Goal: Download file/media

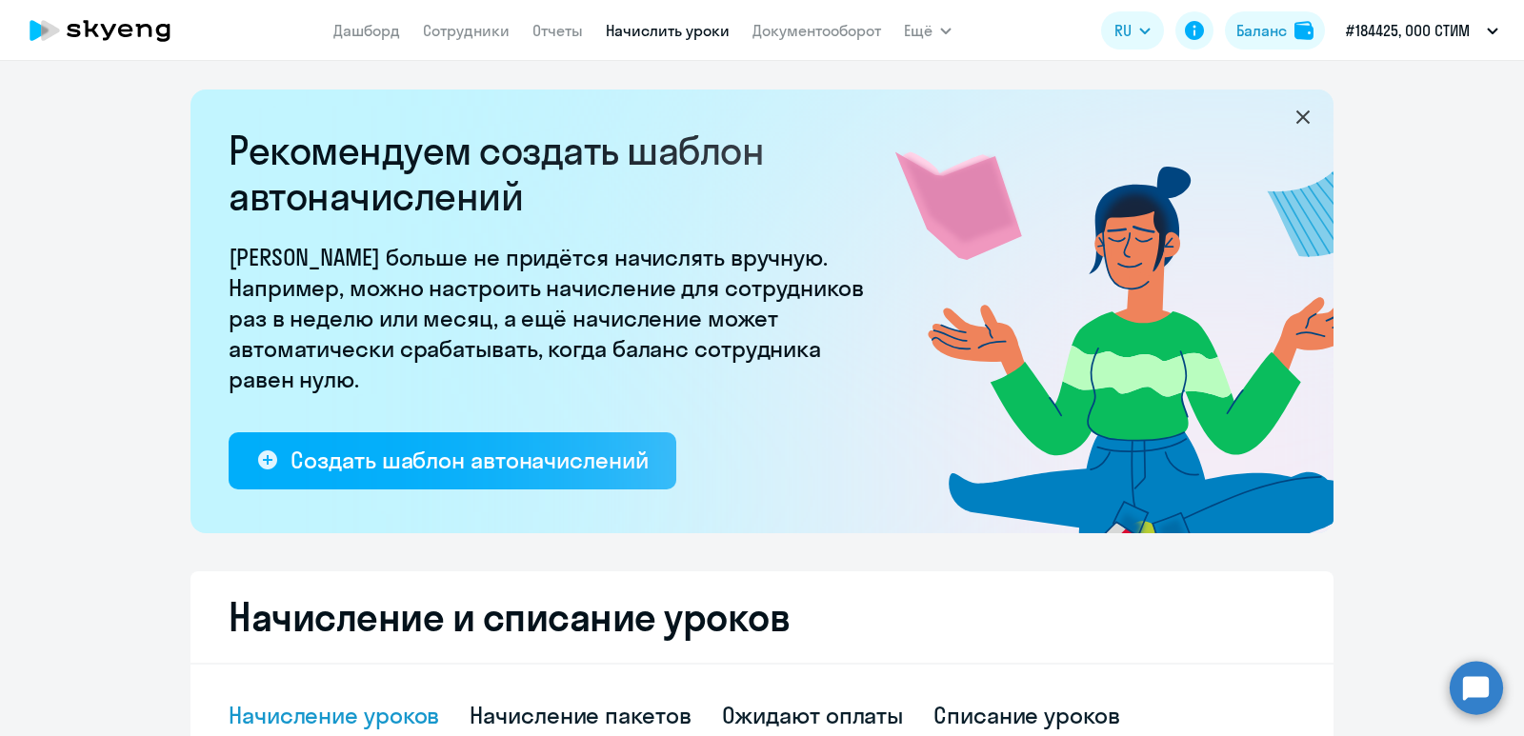
select select "10"
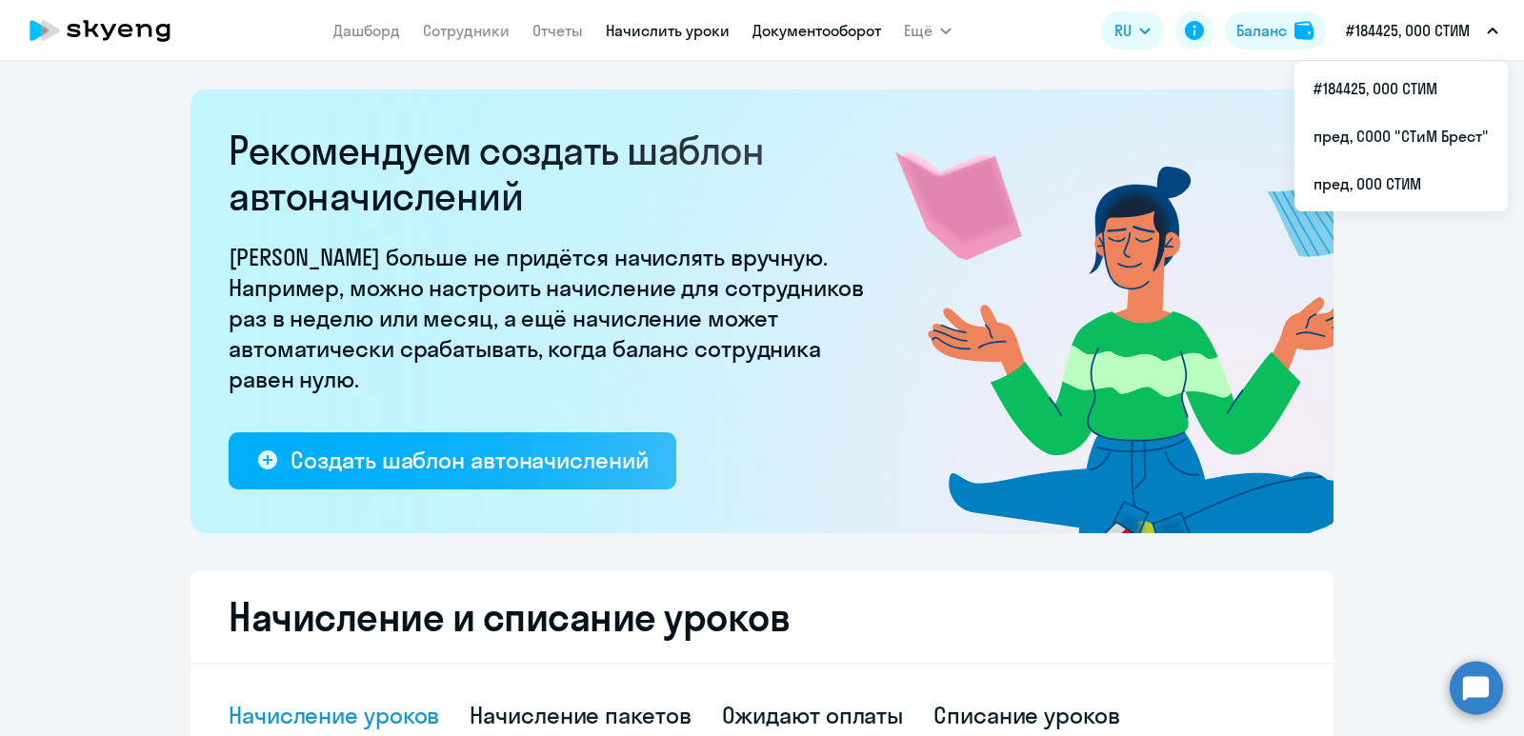
click at [854, 27] on link "Документооборот" at bounding box center [816, 30] width 129 height 19
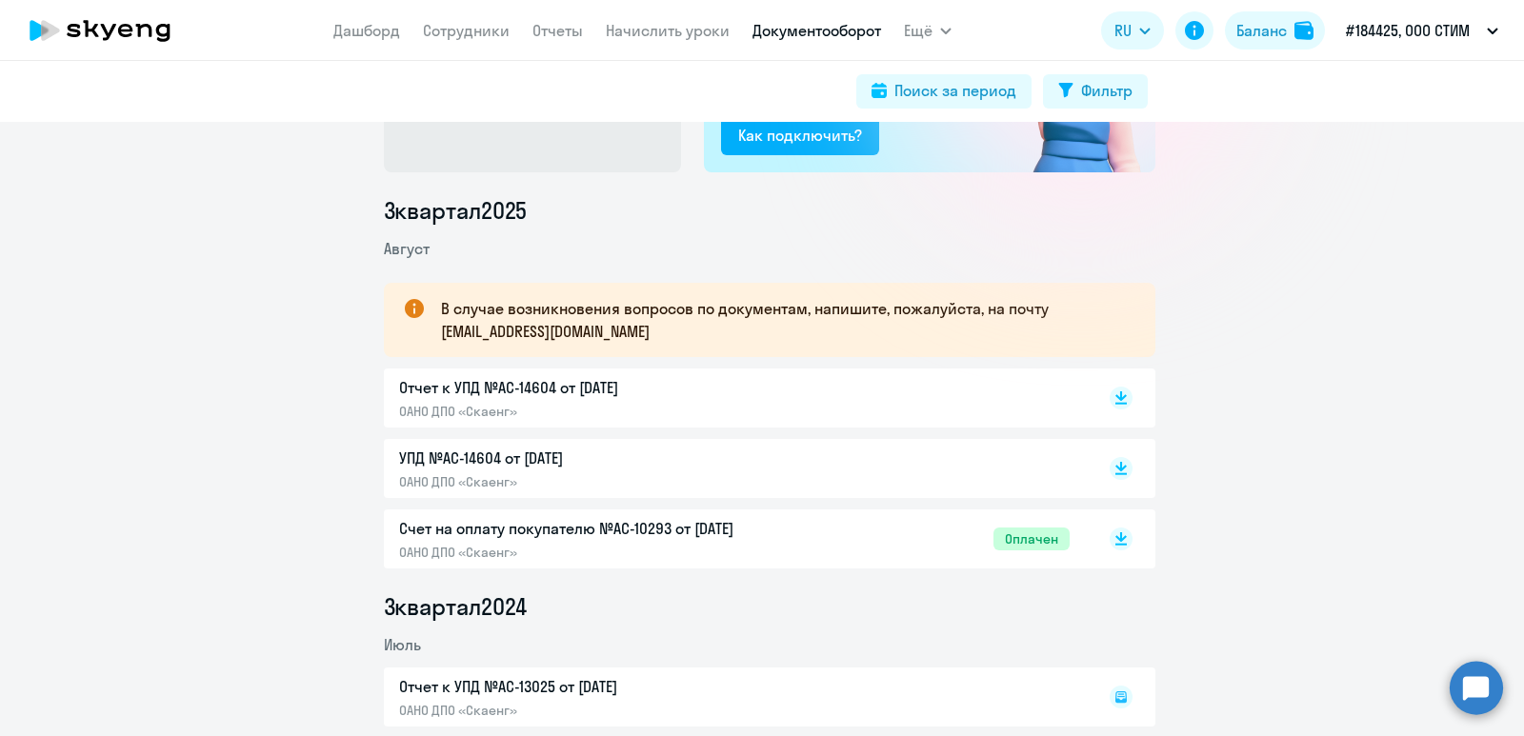
scroll to position [190, 0]
click at [1110, 396] on rect at bounding box center [1121, 396] width 23 height 23
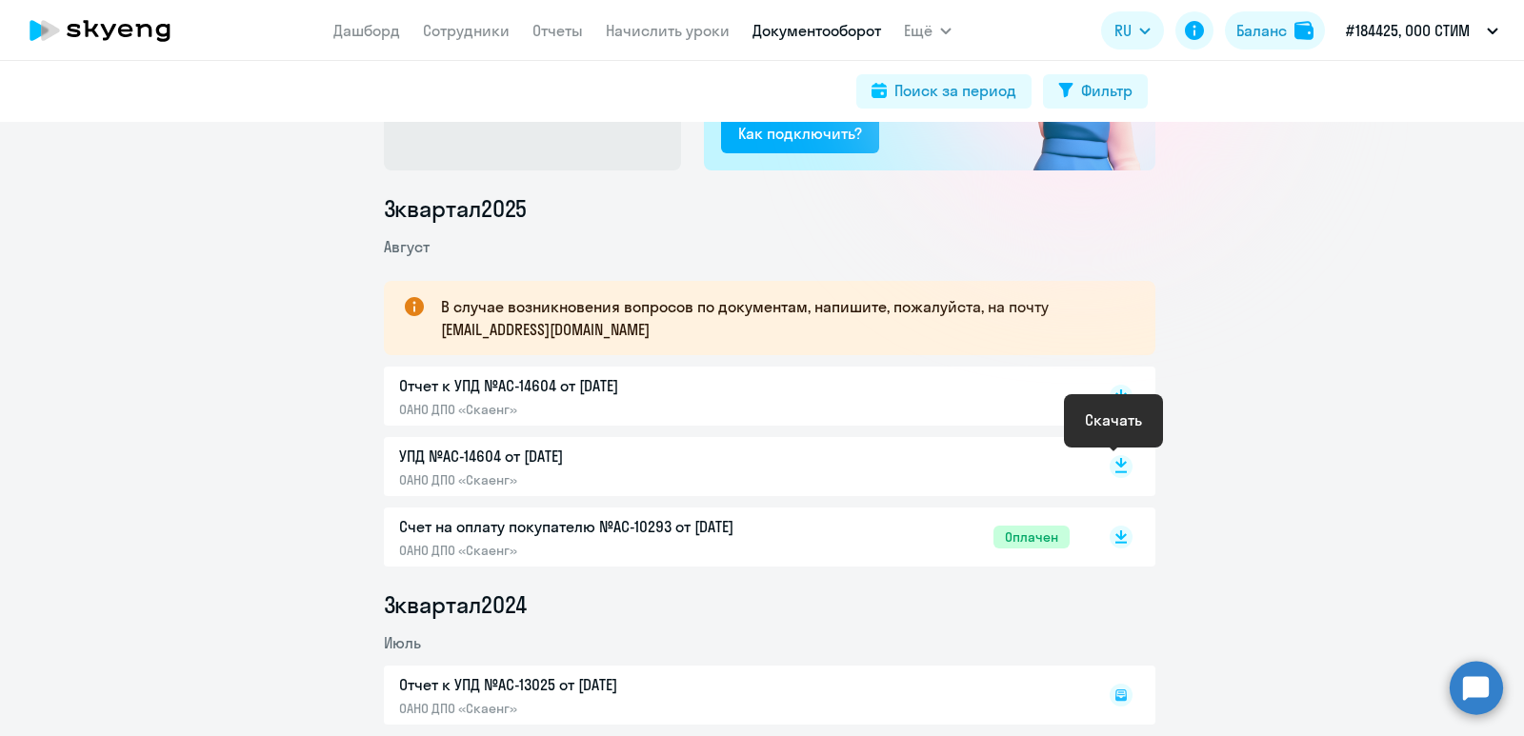
click at [1120, 468] on rect at bounding box center [1121, 466] width 23 height 23
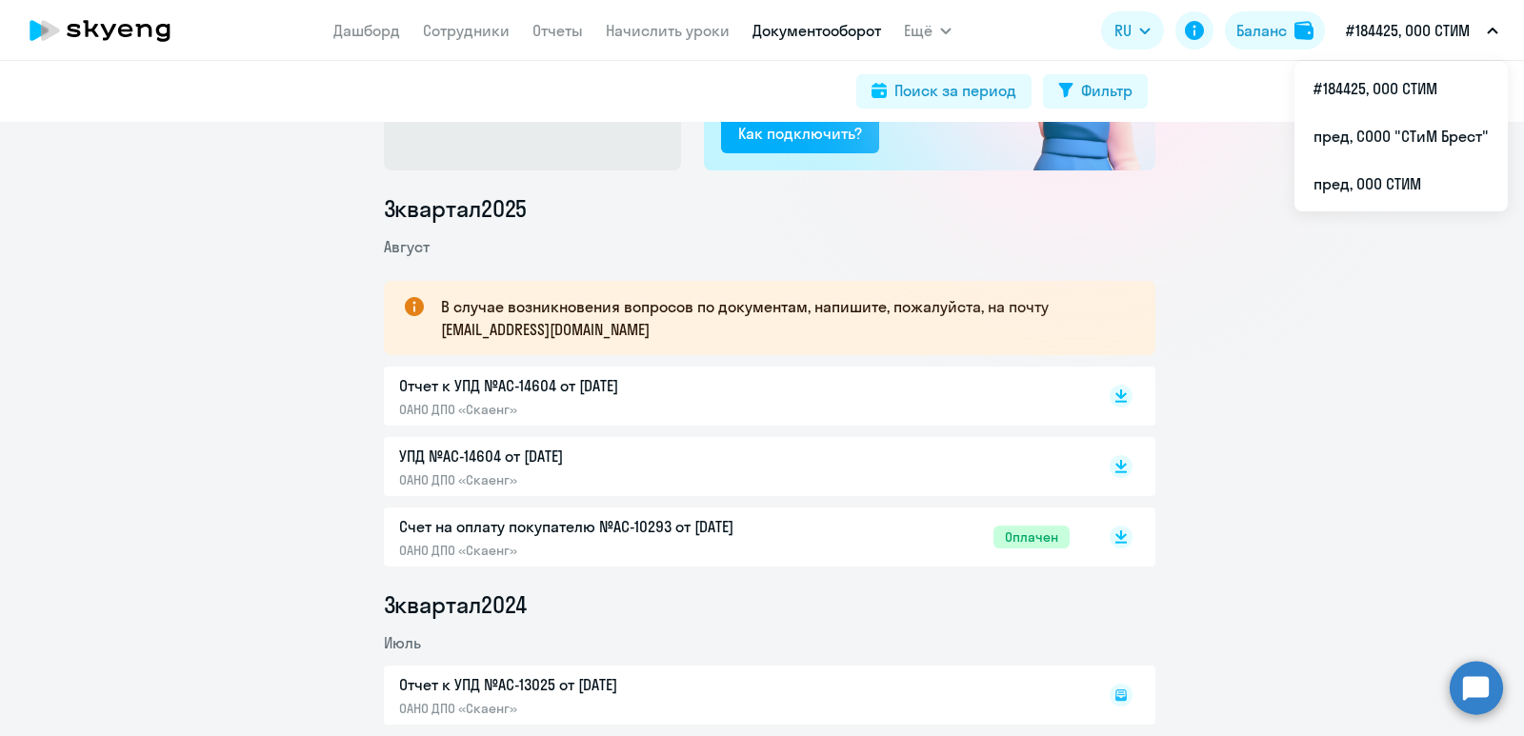
click at [1391, 10] on button "#184425, ООО СТИМ" at bounding box center [1421, 31] width 171 height 46
click at [1395, 176] on li "пред, ООО СТИМ" at bounding box center [1400, 184] width 213 height 48
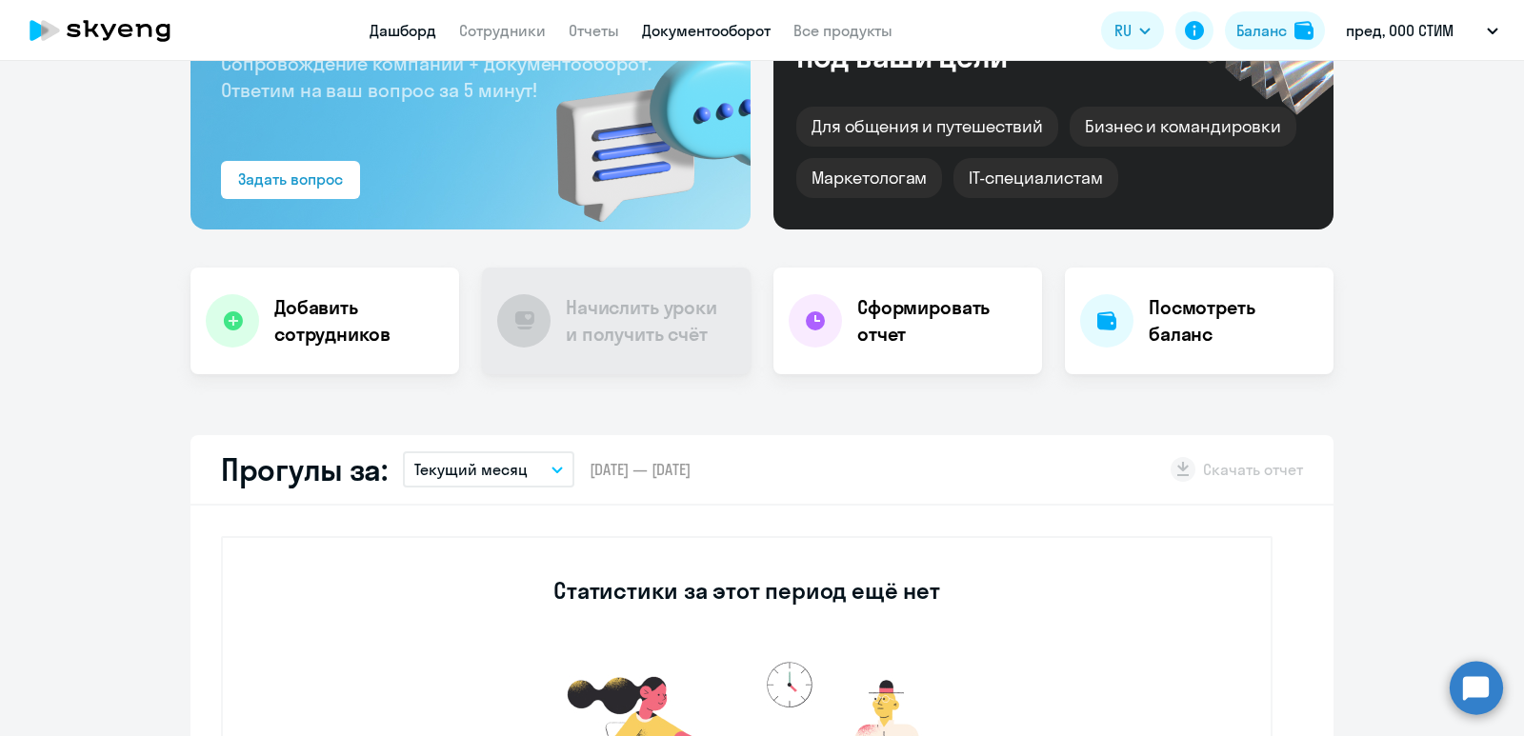
scroll to position [190, 0]
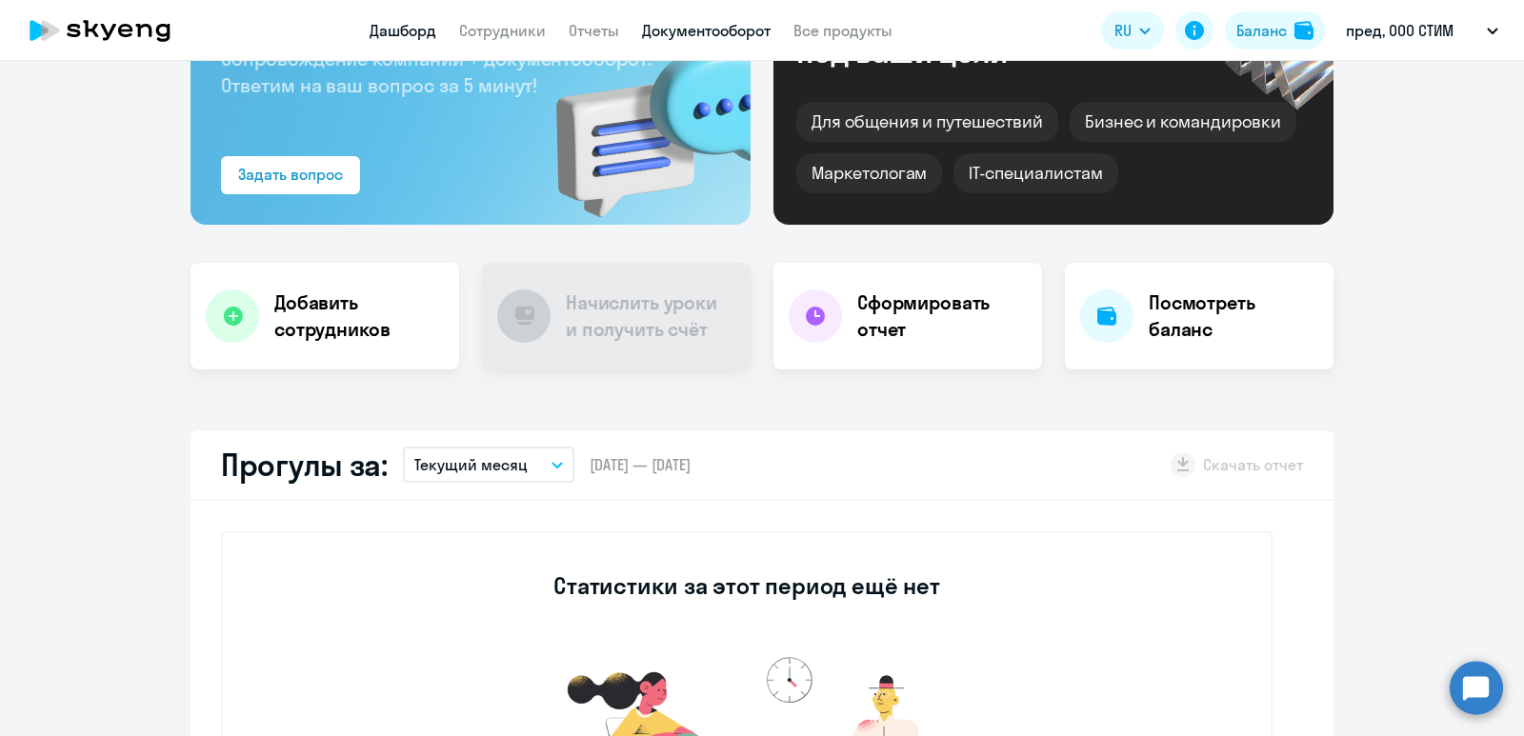
click at [725, 38] on link "Документооборот" at bounding box center [706, 30] width 129 height 19
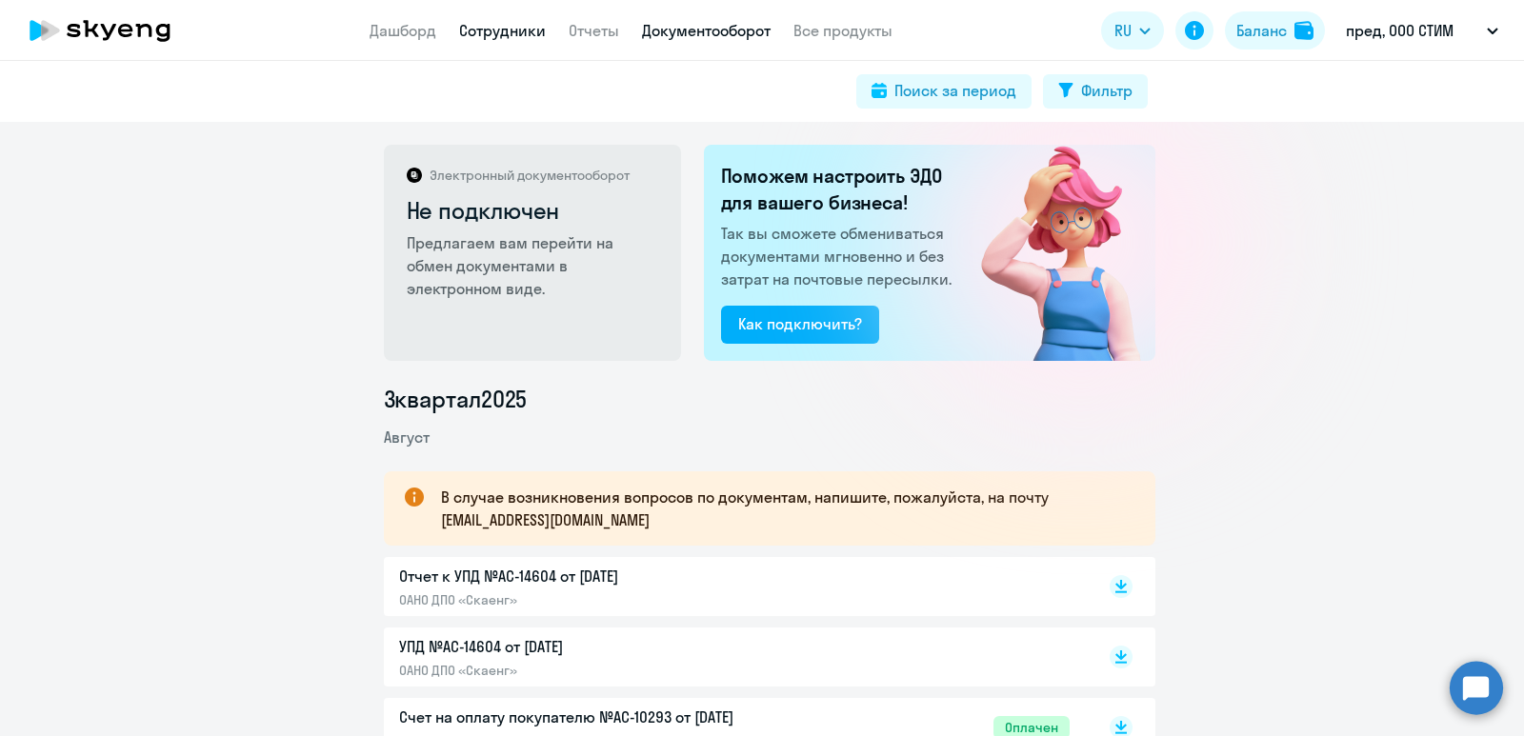
click at [537, 39] on link "Сотрудники" at bounding box center [502, 30] width 87 height 19
select select "30"
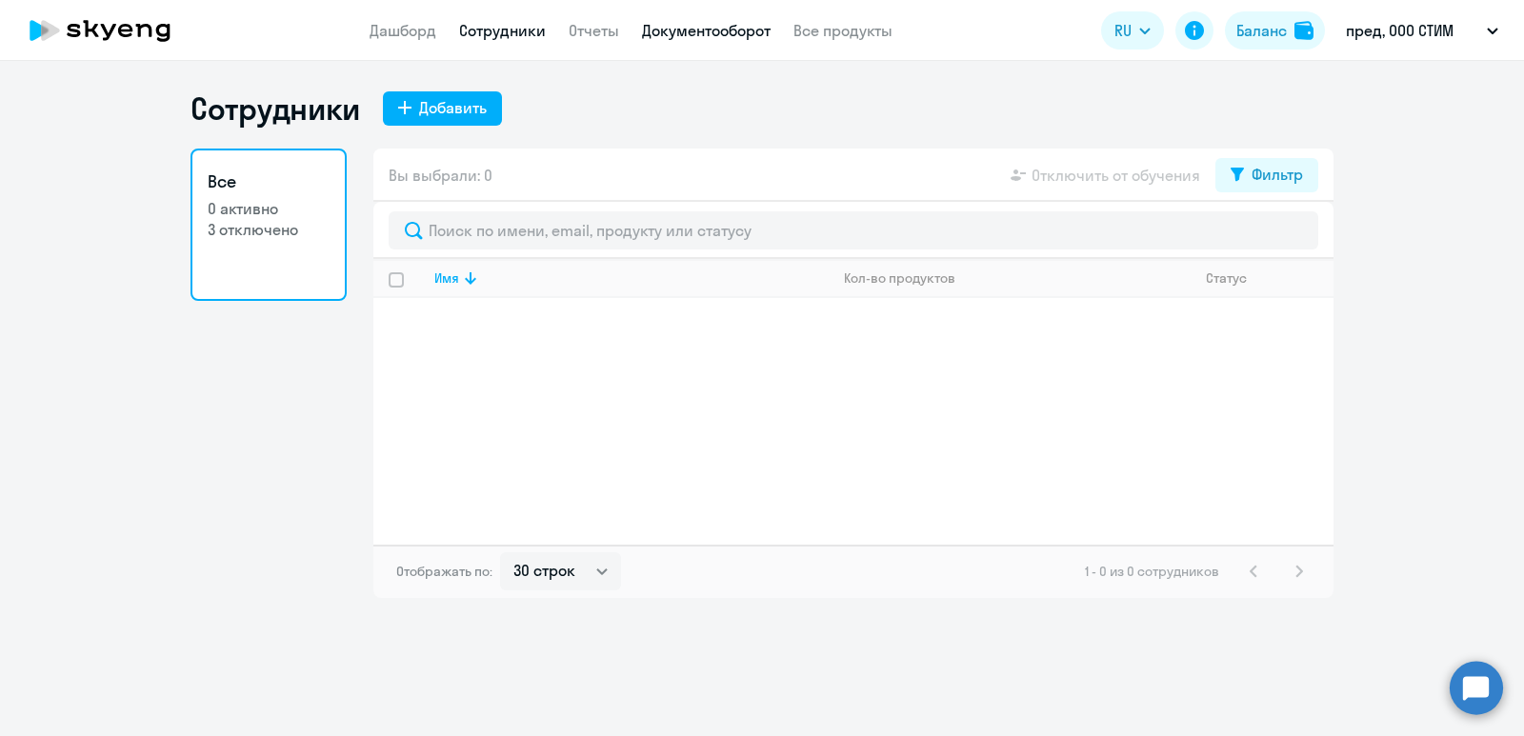
click at [701, 24] on link "Документооборот" at bounding box center [706, 30] width 129 height 19
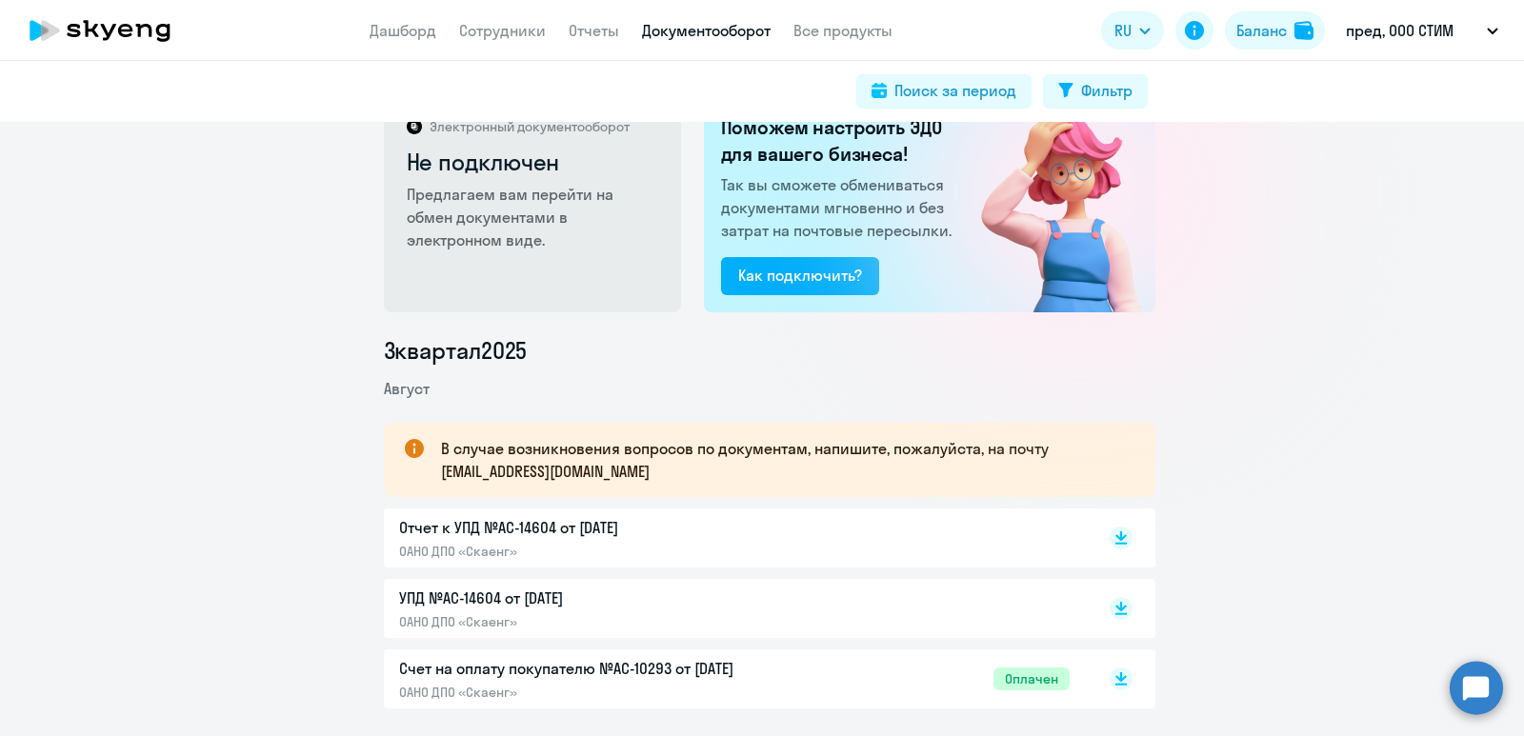
scroll to position [95, 0]
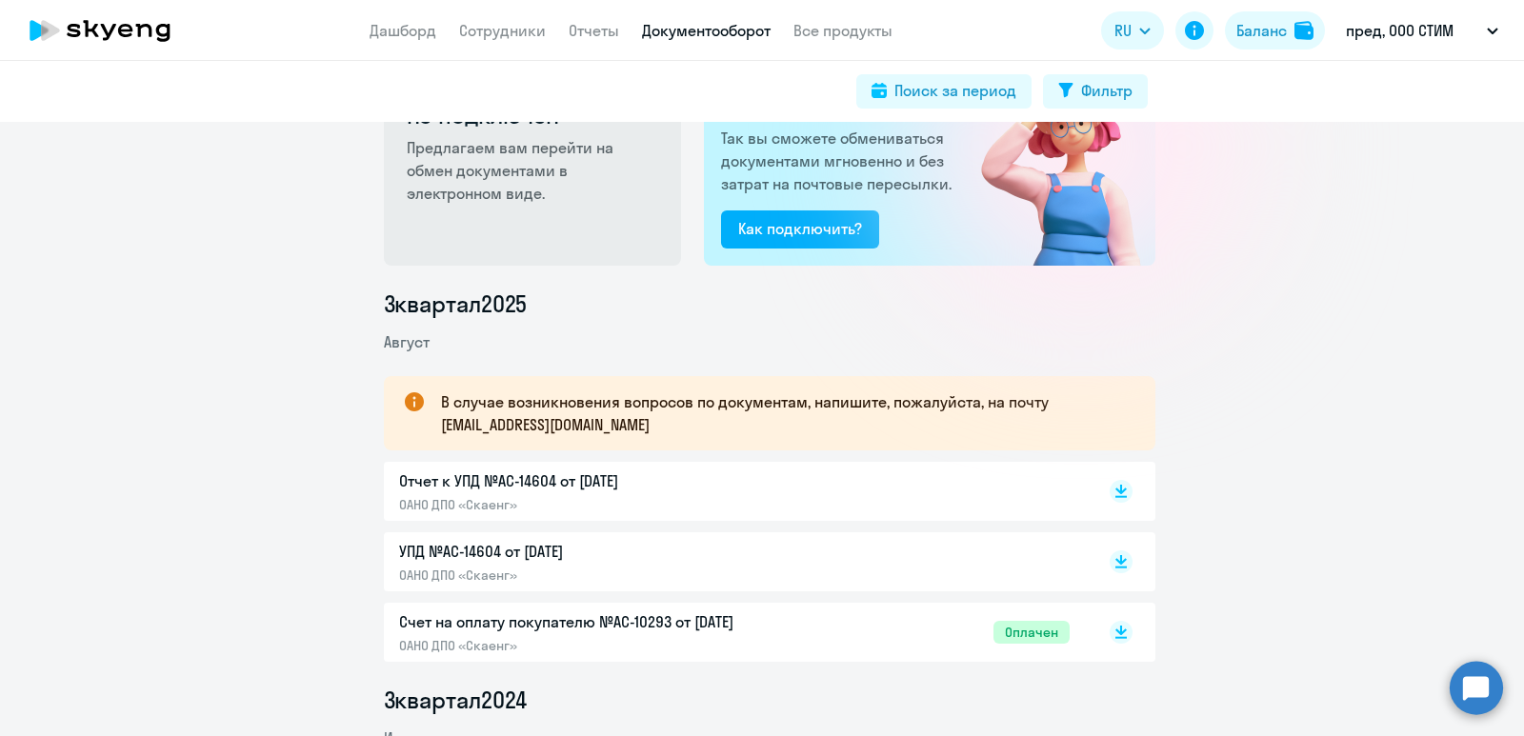
click at [546, 475] on p "Отчет к УПД №AC-14604 от [DATE]" at bounding box center [599, 481] width 400 height 23
click at [478, 565] on div "УПД №AC-14604 от [DATE] ОАНО ДПО «Скаенг»" at bounding box center [599, 562] width 400 height 44
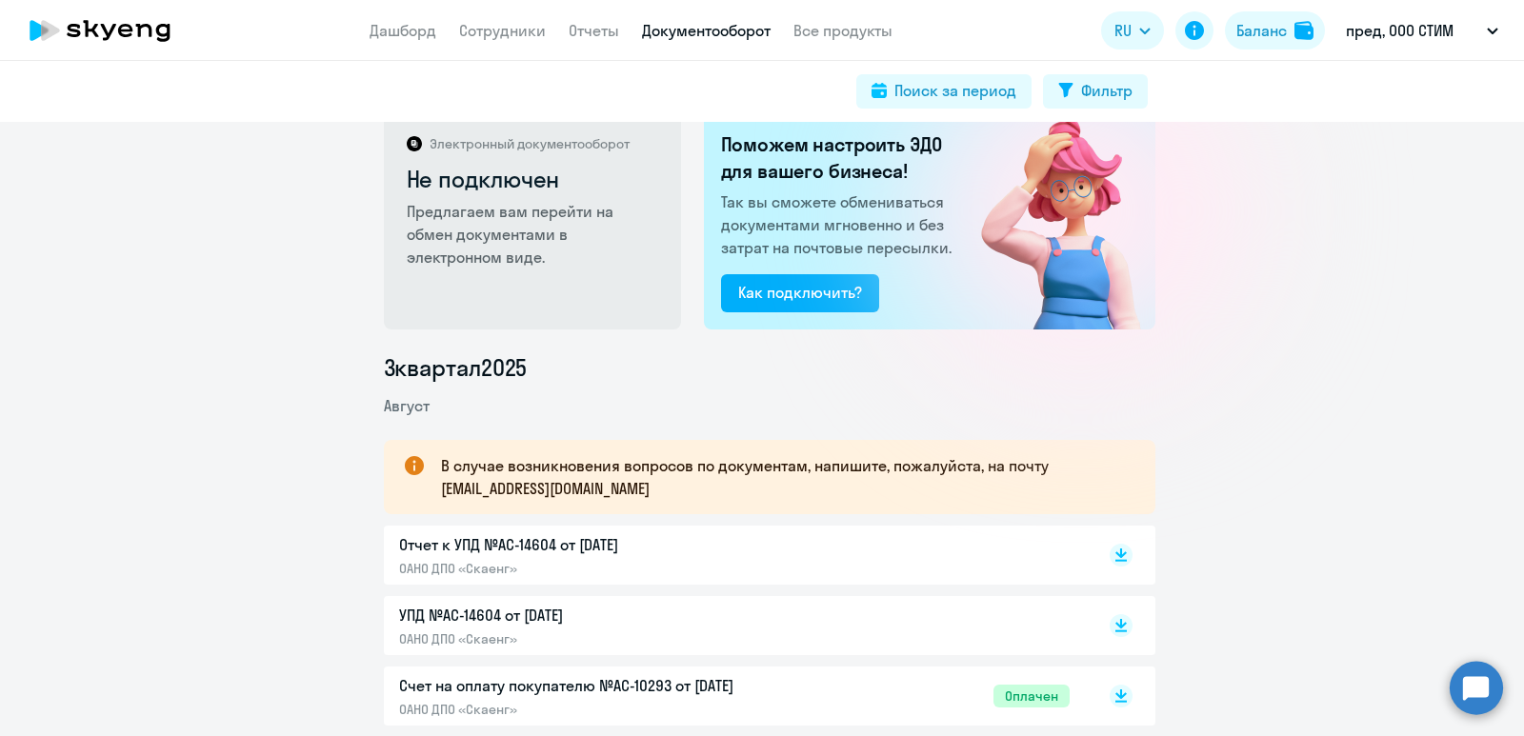
scroll to position [0, 0]
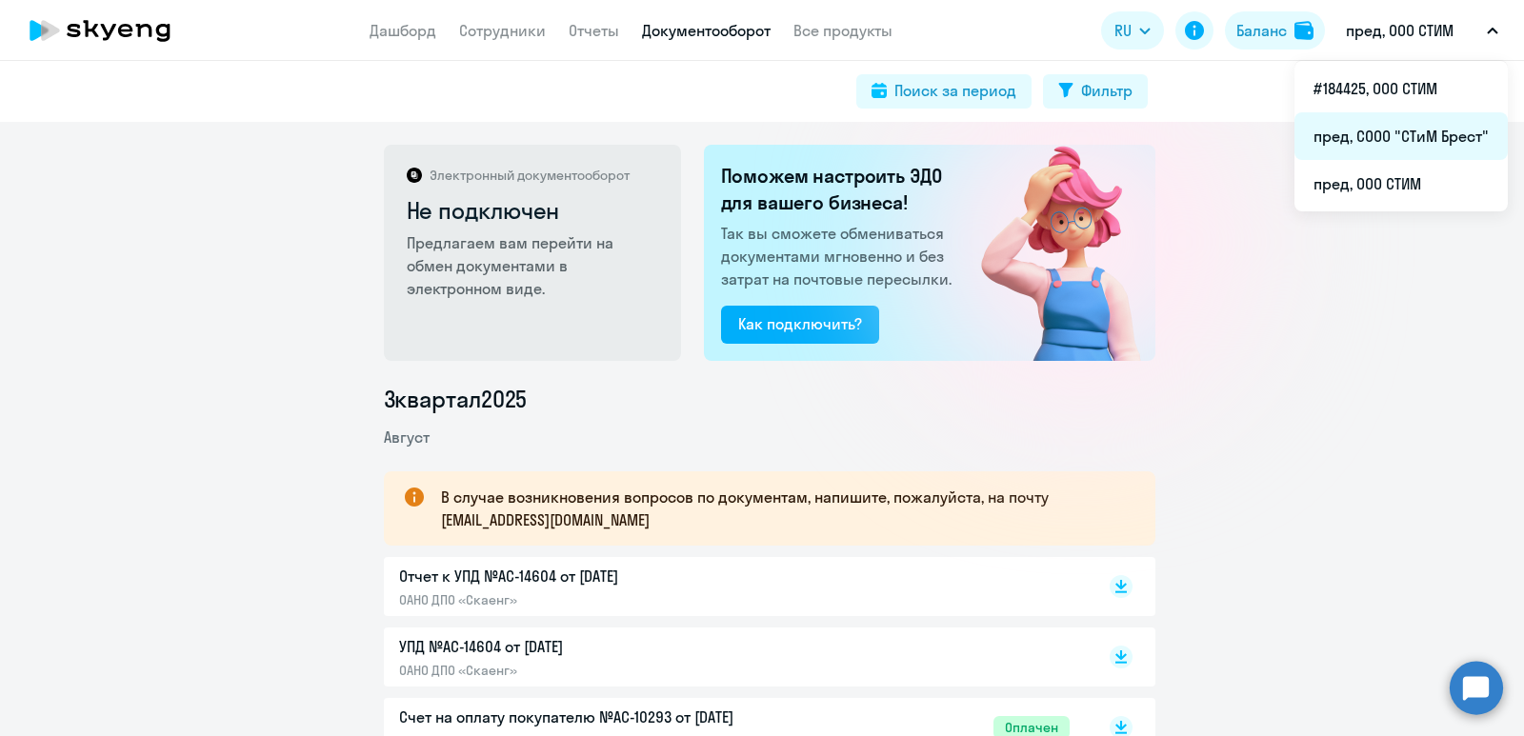
click at [1399, 130] on li "пред, СООО "СТиМ Брест"" at bounding box center [1400, 136] width 213 height 48
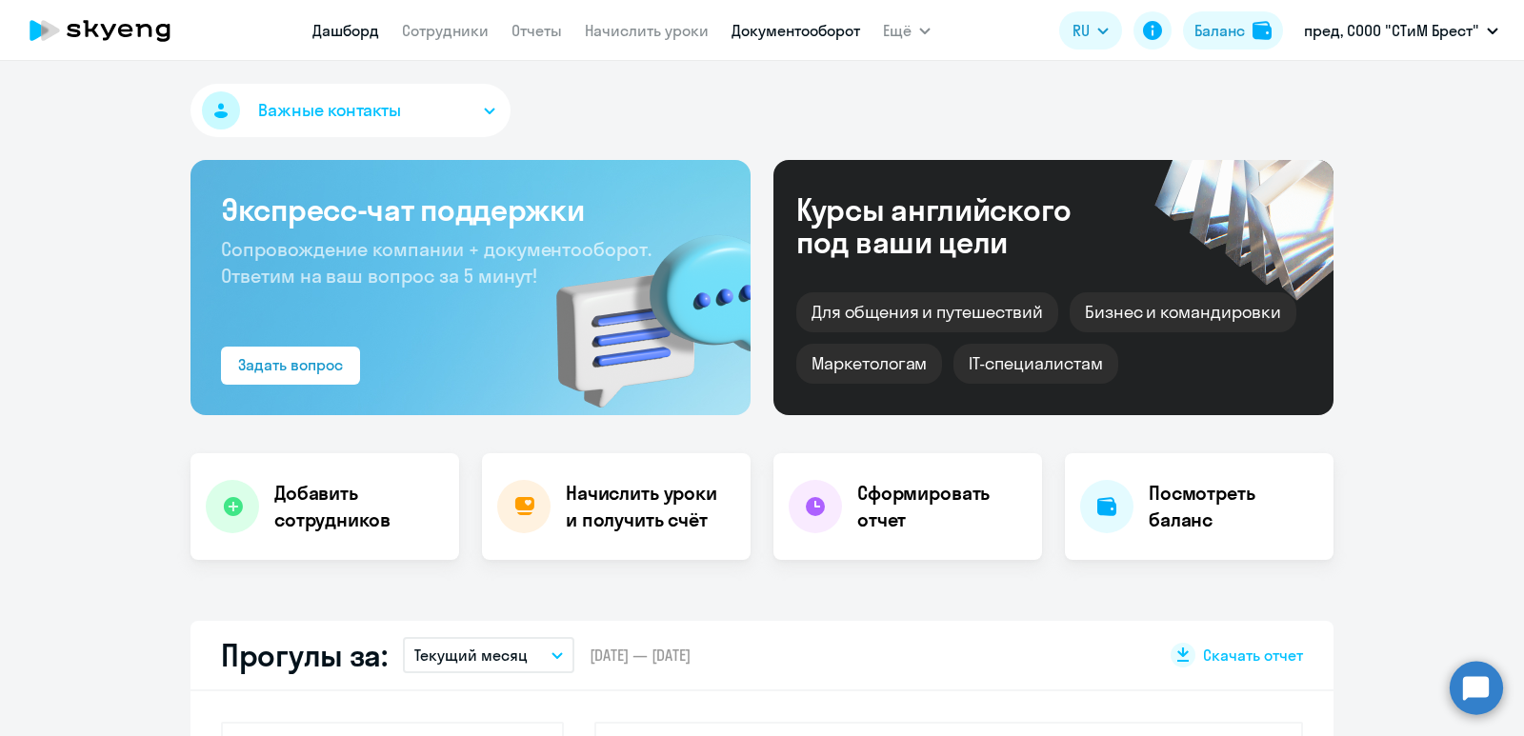
click at [776, 30] on link "Документооборот" at bounding box center [795, 30] width 129 height 19
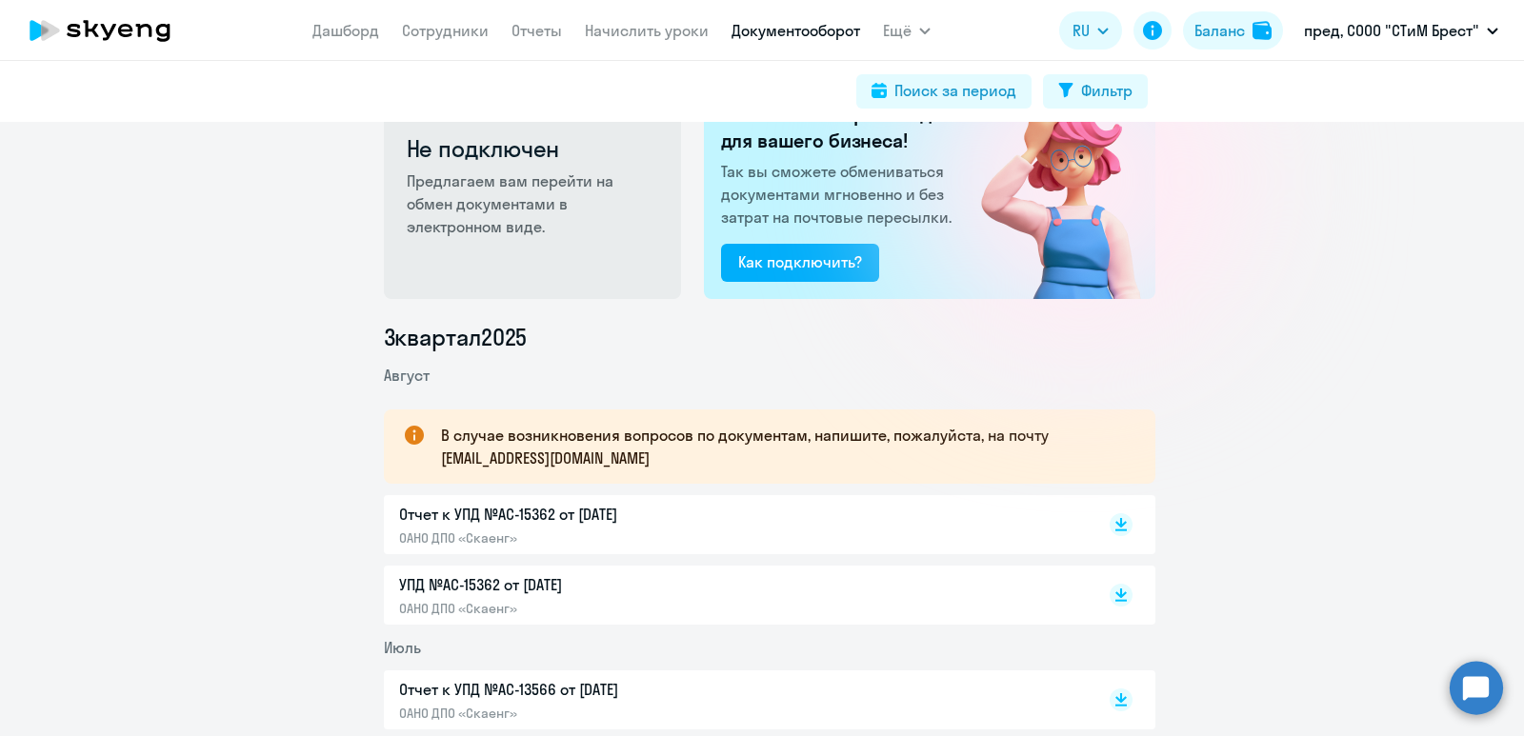
scroll to position [95, 0]
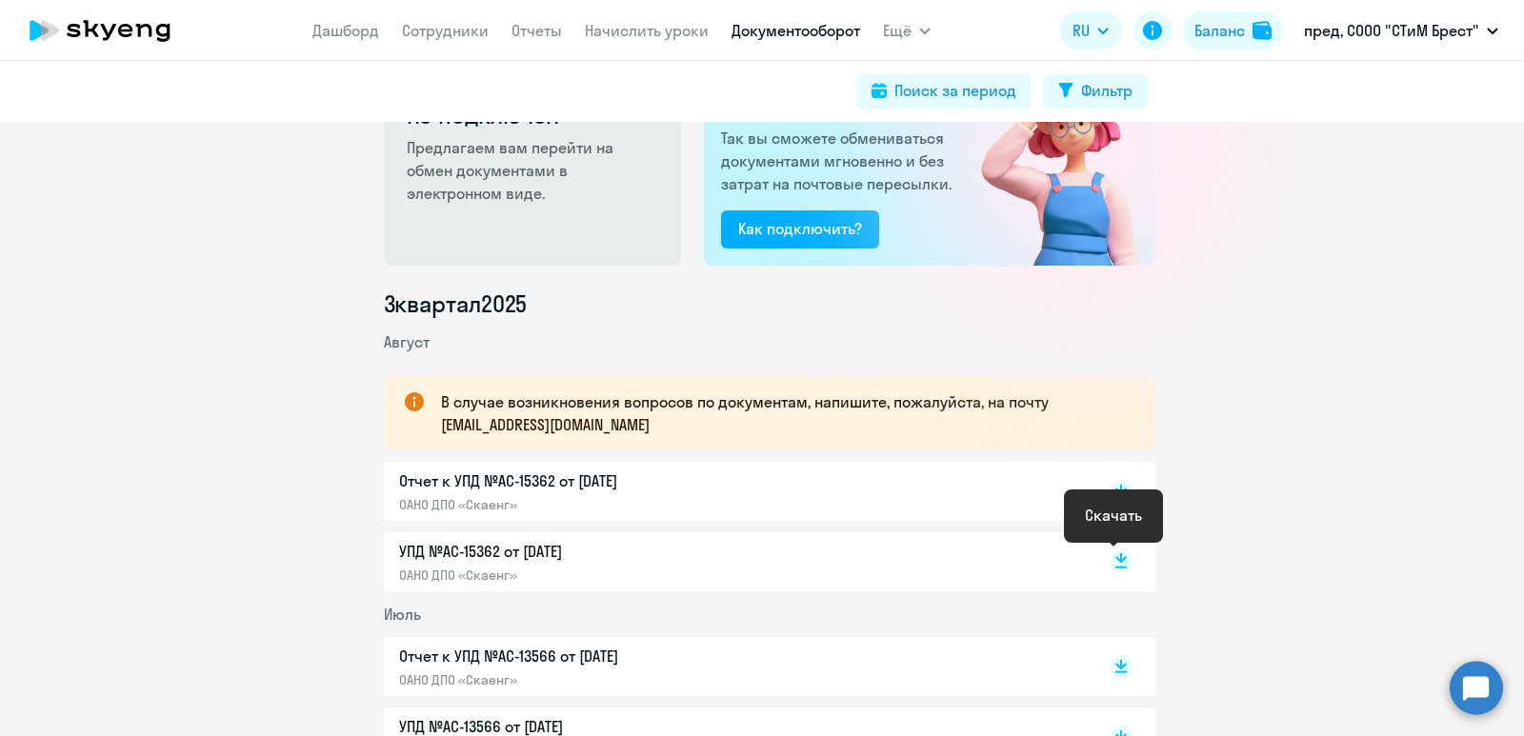
click at [1115, 557] on icon at bounding box center [1120, 558] width 11 height 10
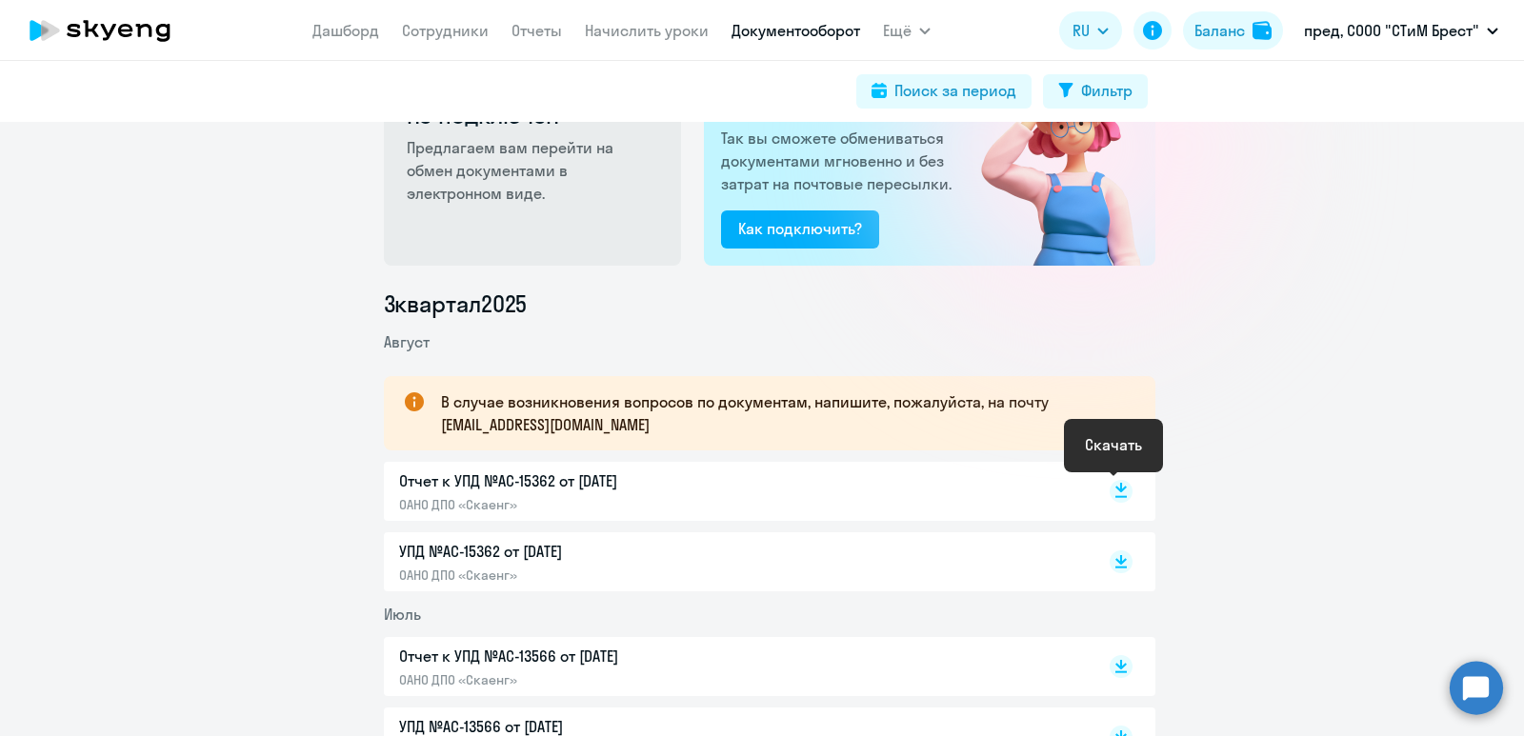
click at [1111, 490] on rect at bounding box center [1121, 491] width 23 height 23
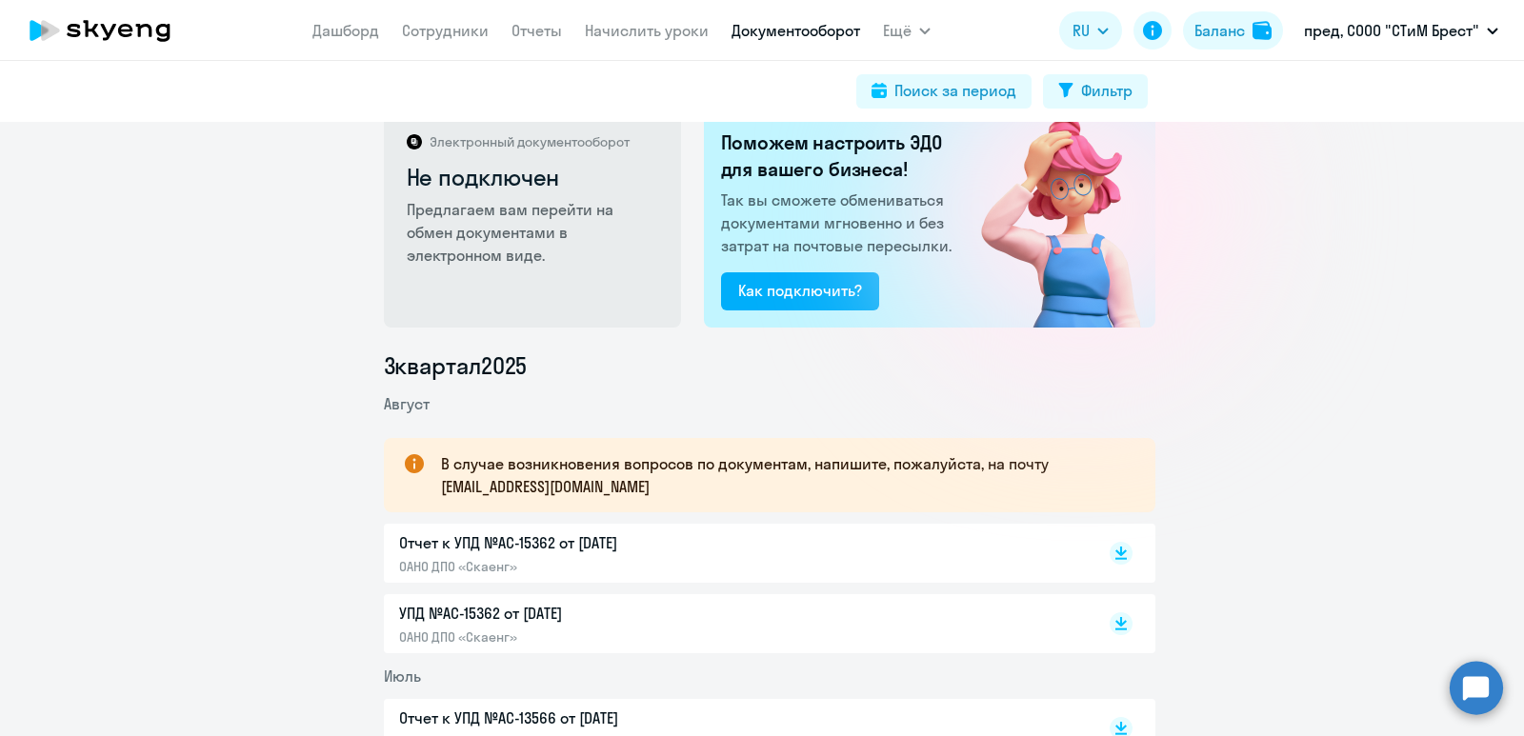
scroll to position [0, 0]
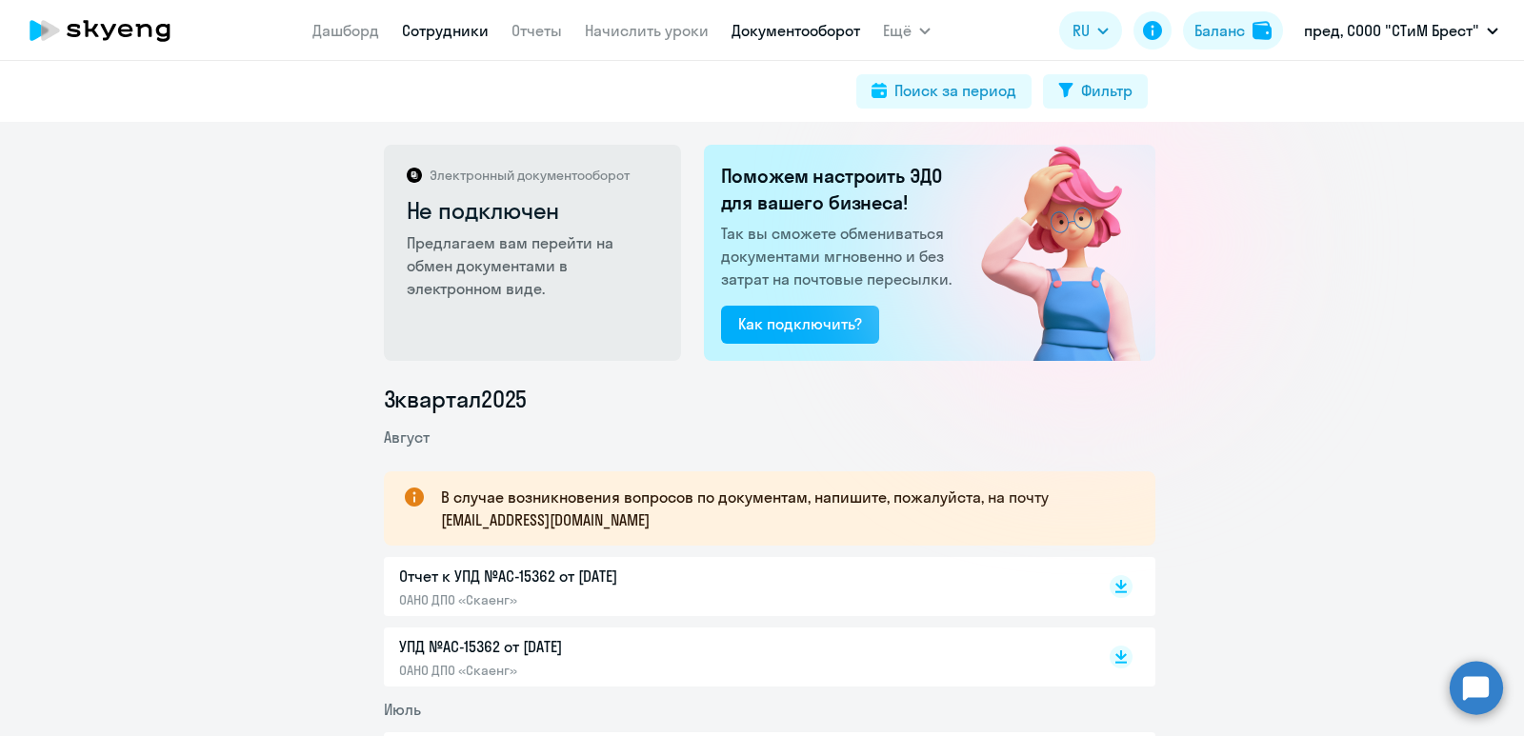
click at [474, 33] on link "Сотрудники" at bounding box center [445, 30] width 87 height 19
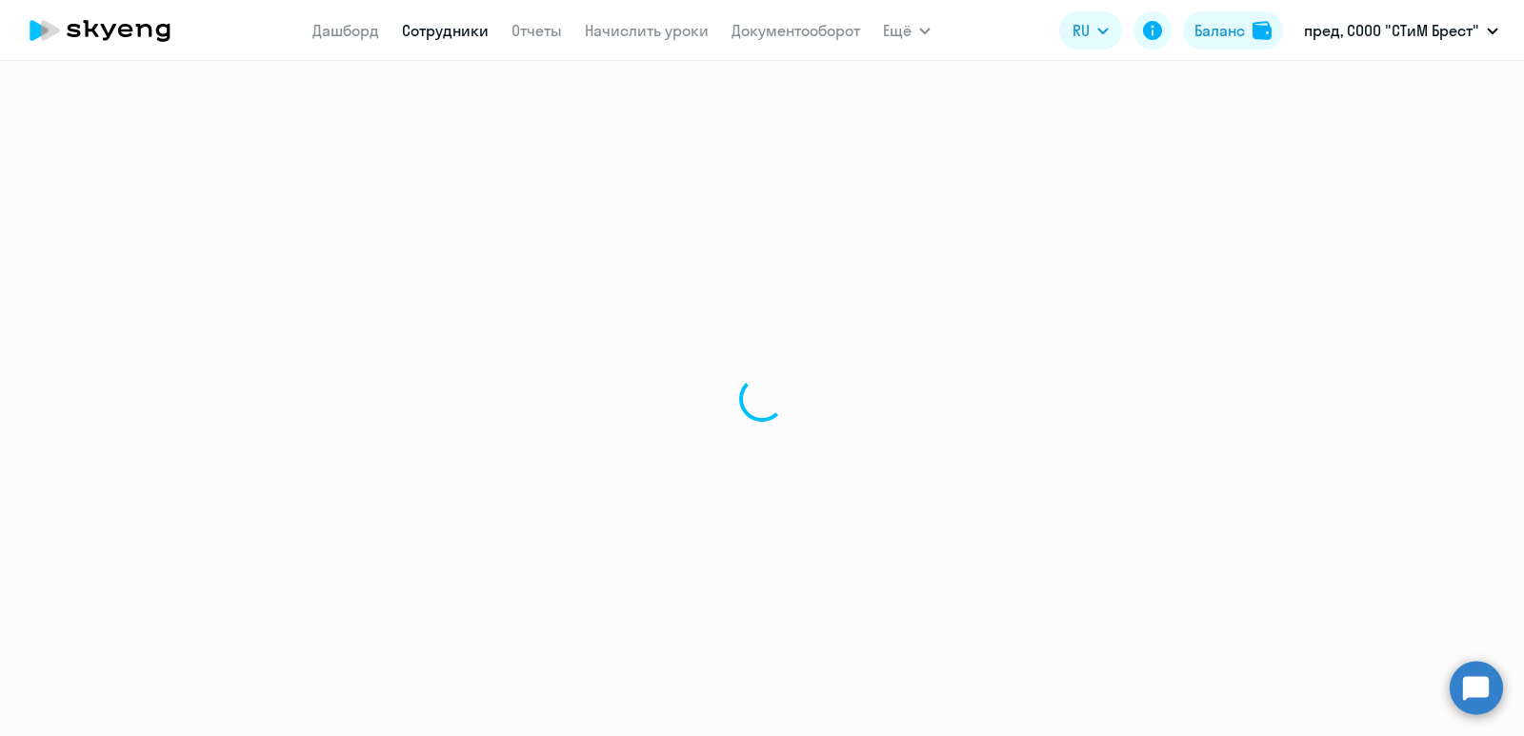
select select "30"
